Goal: Task Accomplishment & Management: Manage account settings

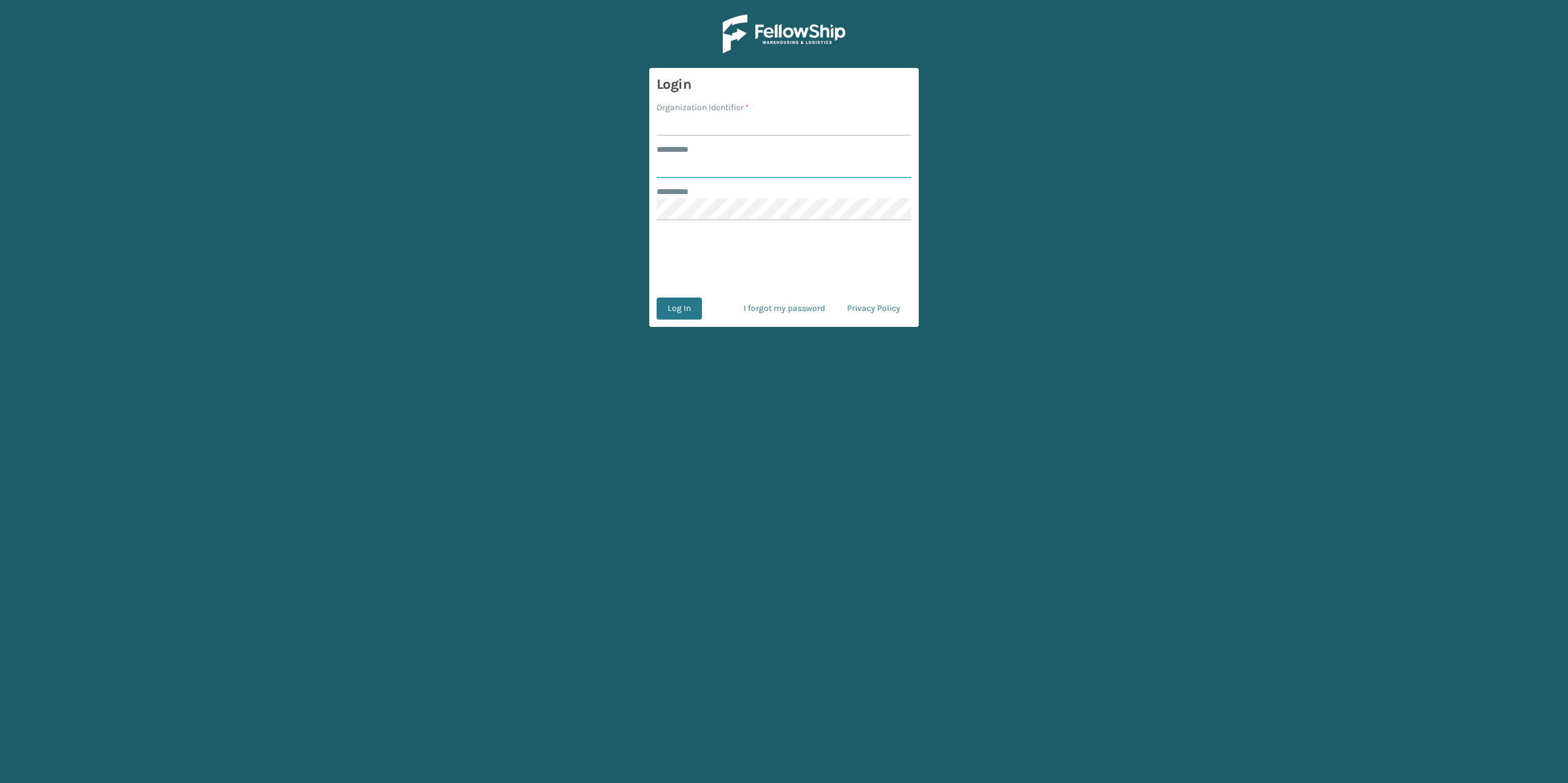
type input "*********"
click at [700, 126] on input "Organization Identifier *" at bounding box center [784, 125] width 255 height 22
type input "Brightech"
click at [673, 313] on button "Log In" at bounding box center [679, 309] width 45 height 22
